Goal: Task Accomplishment & Management: Manage account settings

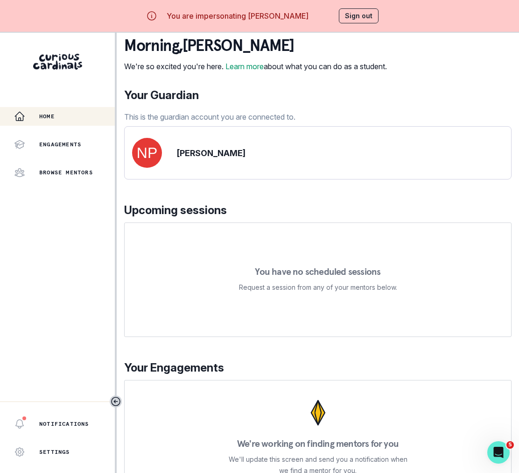
scroll to position [33, 0]
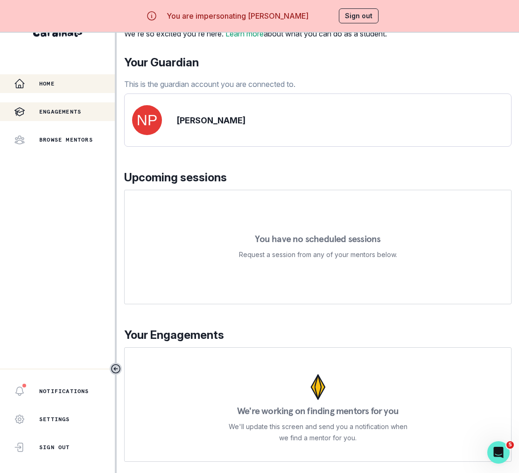
click at [81, 116] on div "Engagements" at bounding box center [64, 111] width 101 height 11
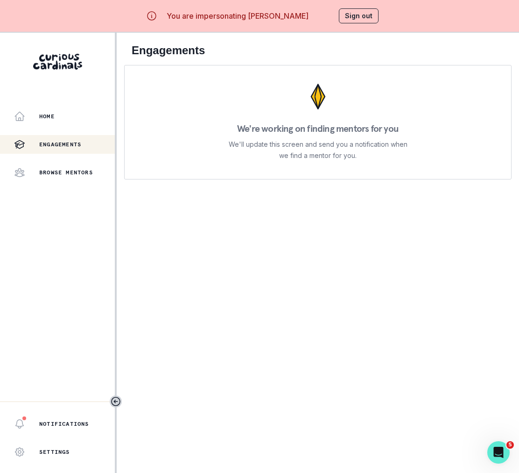
click at [352, 19] on button "Sign out" at bounding box center [359, 15] width 40 height 15
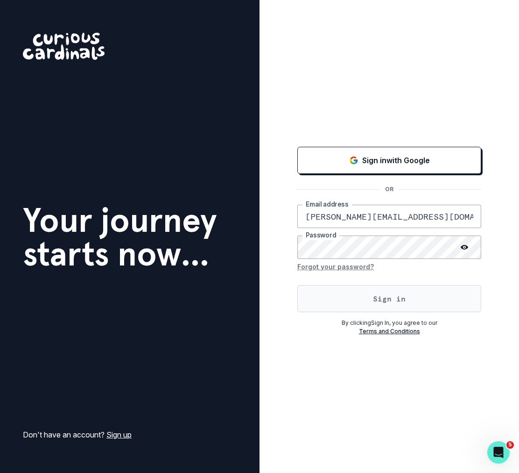
click at [371, 311] on button "Sign in" at bounding box center [389, 298] width 184 height 27
